Goal: Information Seeking & Learning: Learn about a topic

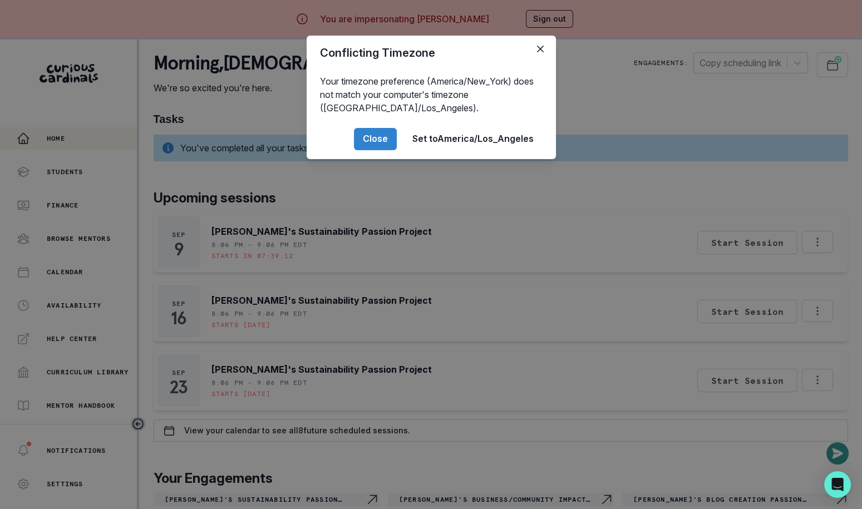
click at [421, 21] on div "Conflicting Timezone Your timezone preference (America/New_York) does not match…" at bounding box center [431, 254] width 862 height 509
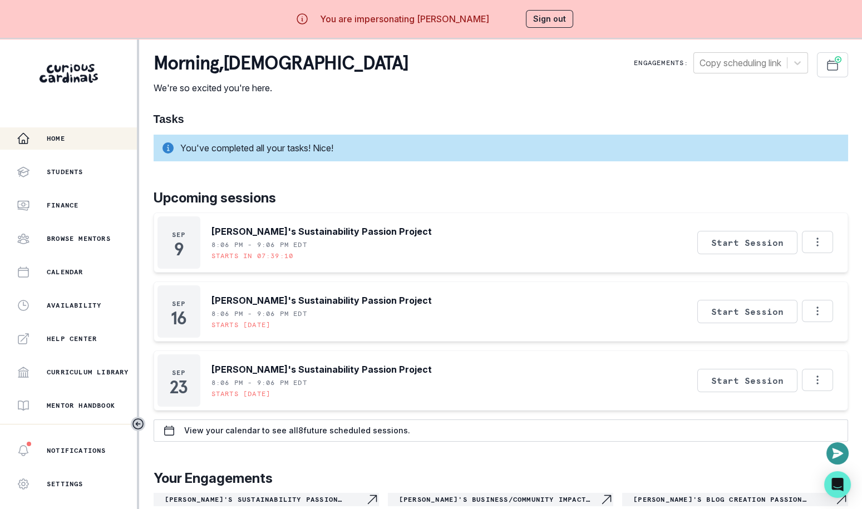
click at [449, 18] on p "You are impersonating [PERSON_NAME]" at bounding box center [404, 18] width 169 height 13
copy p "Khanbhai"
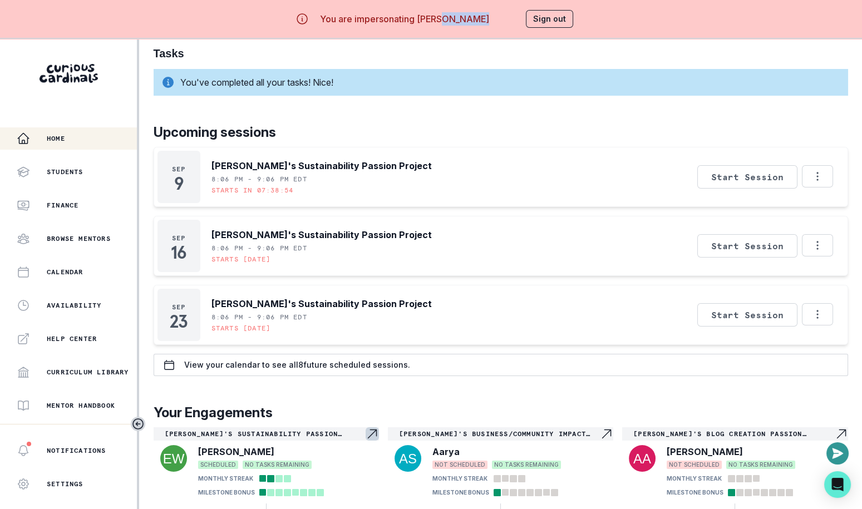
click at [317, 427] on div "[PERSON_NAME]'s Sustainability Passion Project" at bounding box center [266, 433] width 225 height 13
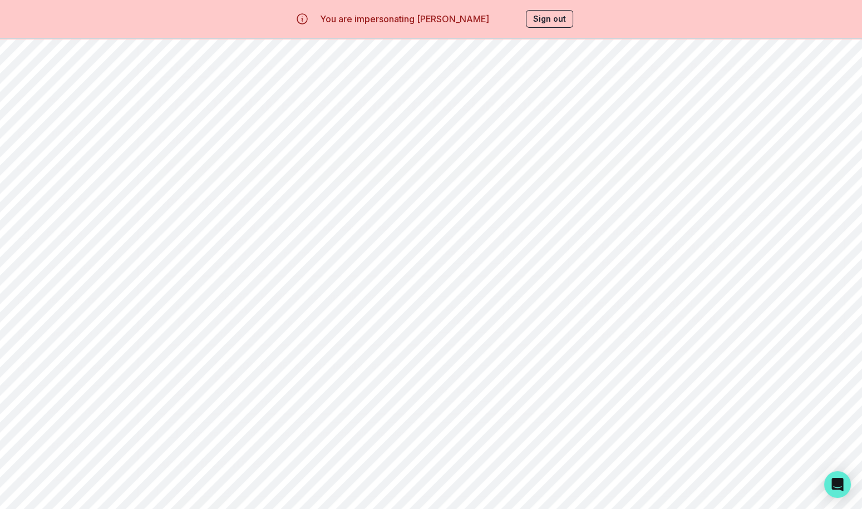
click at [272, 77] on div "[PERSON_NAME]'s Sustainability Passion Project Tasks Good job! All tasks comple…" at bounding box center [500, 322] width 705 height 491
click at [282, 71] on div "Engagement Story Link Email Family Scheduling Link Manage Request Engagement Pa…" at bounding box center [500, 291] width 705 height 554
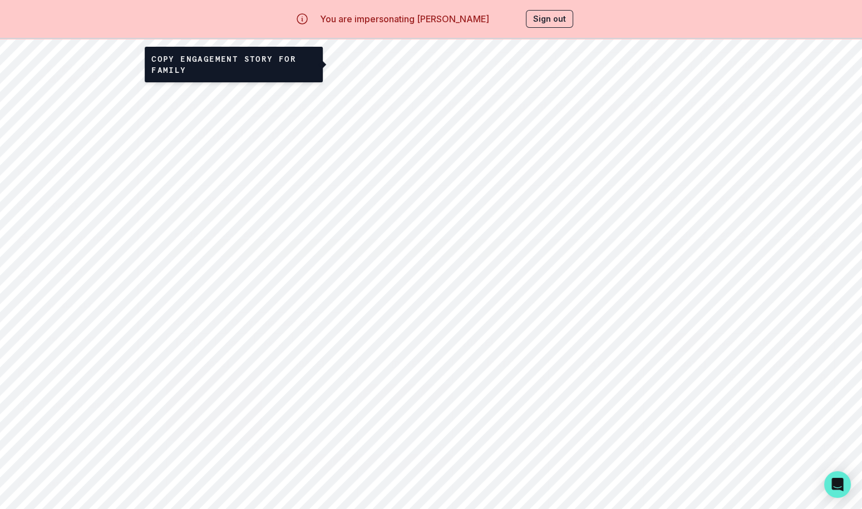
click at [370, 73] on button "Engagement Story Link" at bounding box center [394, 64] width 137 height 25
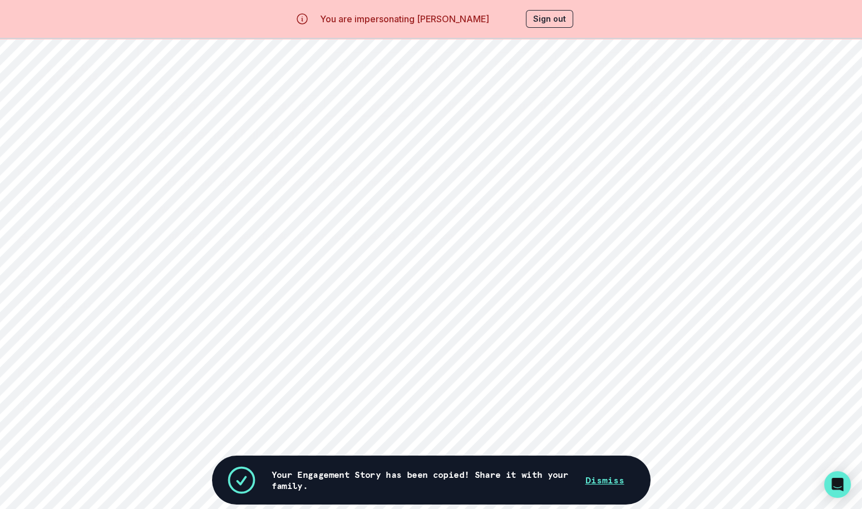
click at [369, 105] on button "Milestones" at bounding box center [368, 105] width 88 height 21
click at [462, 107] on button "Artifacts" at bounding box center [456, 105] width 88 height 21
click at [554, 107] on button "Student Profile" at bounding box center [544, 105] width 88 height 21
click at [631, 107] on button "Learning Plan" at bounding box center [632, 105] width 88 height 21
click at [720, 105] on button "Past Sessions" at bounding box center [721, 105] width 88 height 21
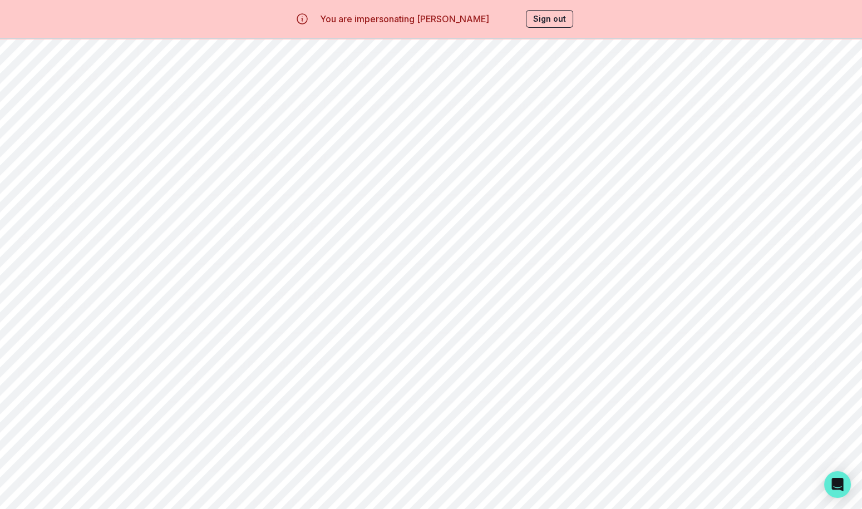
click at [771, 156] on button "Read notes" at bounding box center [773, 163] width 83 height 23
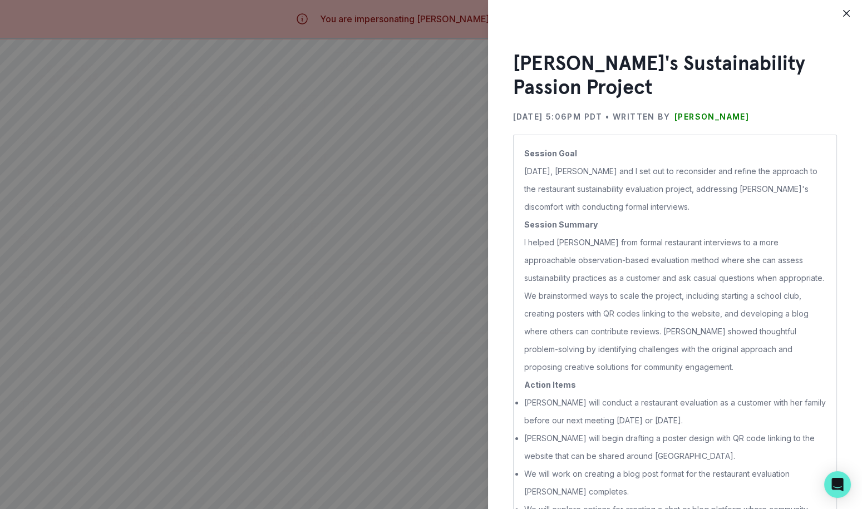
click at [304, 239] on div "[PERSON_NAME]'s Sustainability Passion Project [DATE] 5:06PM PDT • Written by […" at bounding box center [431, 254] width 862 height 509
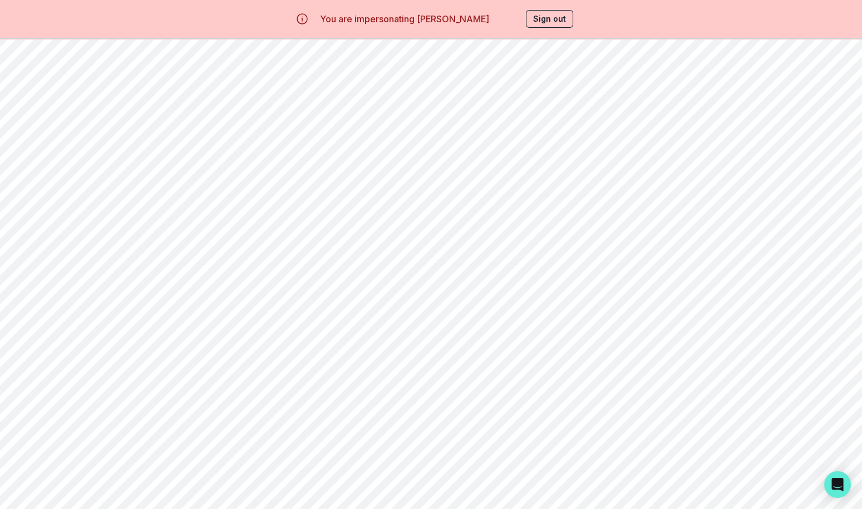
click at [743, 226] on button "Read notes" at bounding box center [773, 233] width 83 height 23
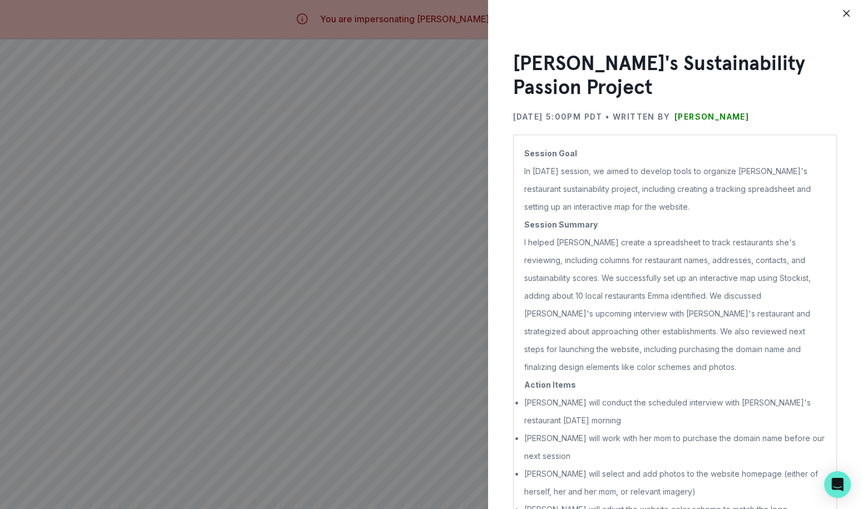
click at [391, 385] on div "[PERSON_NAME]'s Sustainability Passion Project [DATE] 5:00PM PDT • Written by […" at bounding box center [431, 254] width 862 height 509
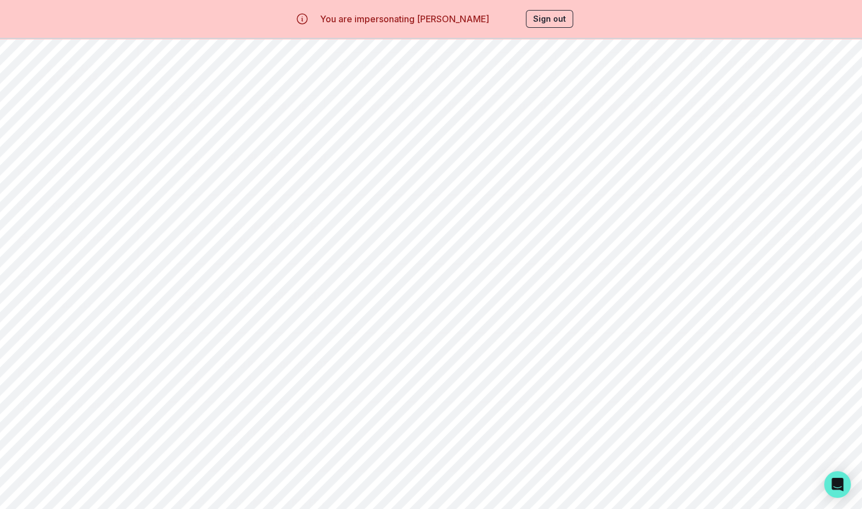
click at [86, 124] on aside "Home Students Finance Browse Mentors Calendar Availability Help Center Curricul…" at bounding box center [69, 293] width 139 height 509
click at [545, 18] on button "Sign out" at bounding box center [549, 19] width 47 height 18
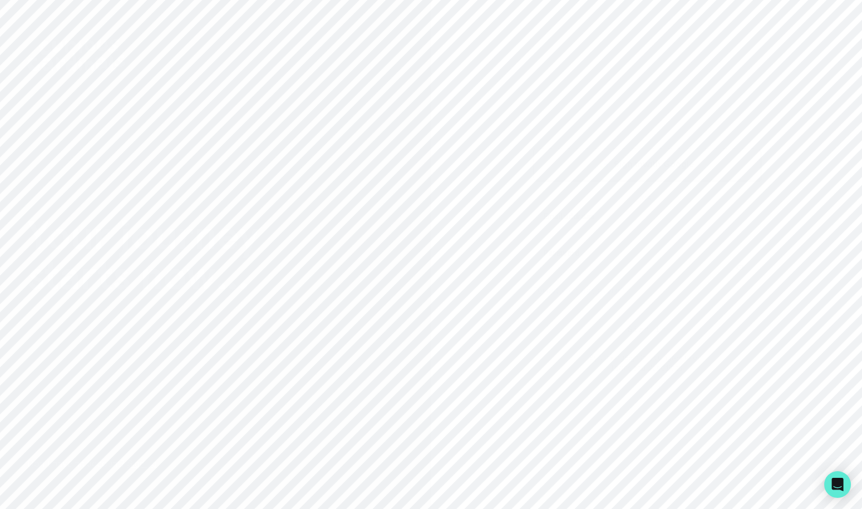
type input "[EMAIL_ADDRESS][DOMAIN_NAME]"
click at [542, 322] on button "Sign in" at bounding box center [646, 329] width 227 height 32
